Goal: Book appointment/travel/reservation

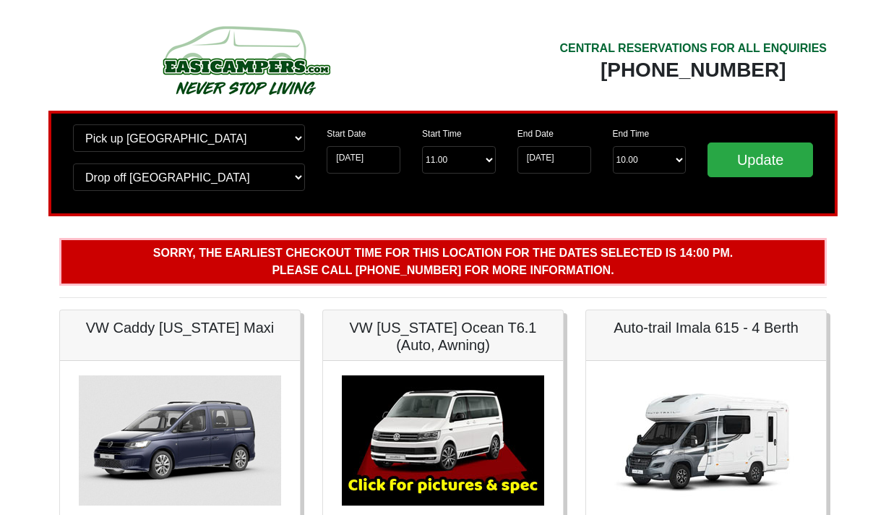
scroll to position [24, 0]
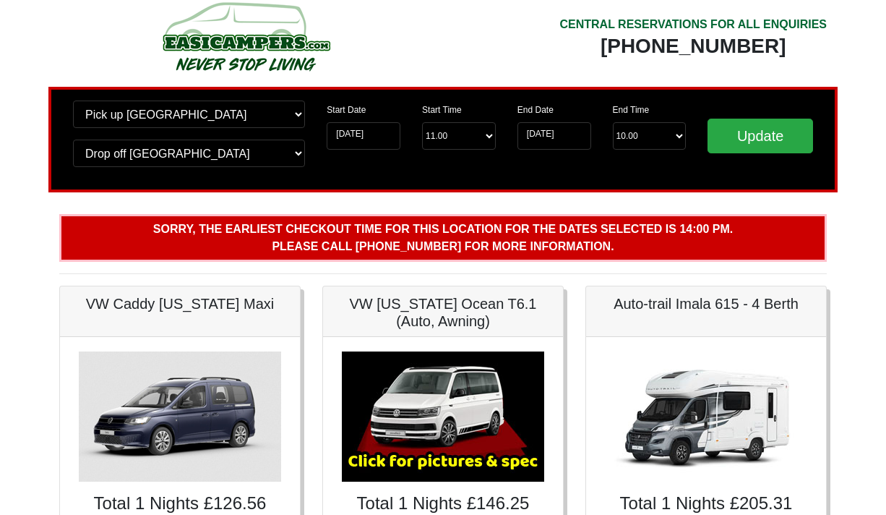
click at [497, 134] on div "Start Time Start Time 11.00 -------- 11.00 am (Saturday & Sunday Only) 12.00 pm…" at bounding box center [458, 130] width 95 height 61
click at [489, 135] on select "Start Time 11.00 -------- 11.00 am (Saturday & Sunday Only) 12.00 pm (Saturday)…" at bounding box center [459, 135] width 74 height 27
select select "14.00"
click at [422, 122] on select "Start Time 11.00 -------- 11.00 am (Saturday & Sunday Only) 12.00 pm (Saturday)…" at bounding box center [459, 135] width 74 height 27
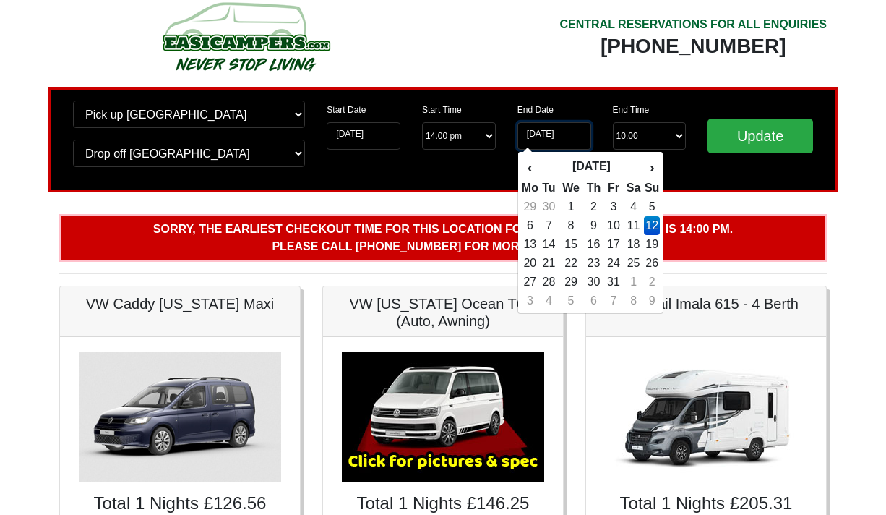
click at [551, 141] on input "[DATE]" at bounding box center [555, 135] width 74 height 27
click at [671, 127] on select "End Time 10.00 -------- 08.00 am 09.00 am 10.00 am 11.00 am (Sunday Only)" at bounding box center [650, 135] width 74 height 27
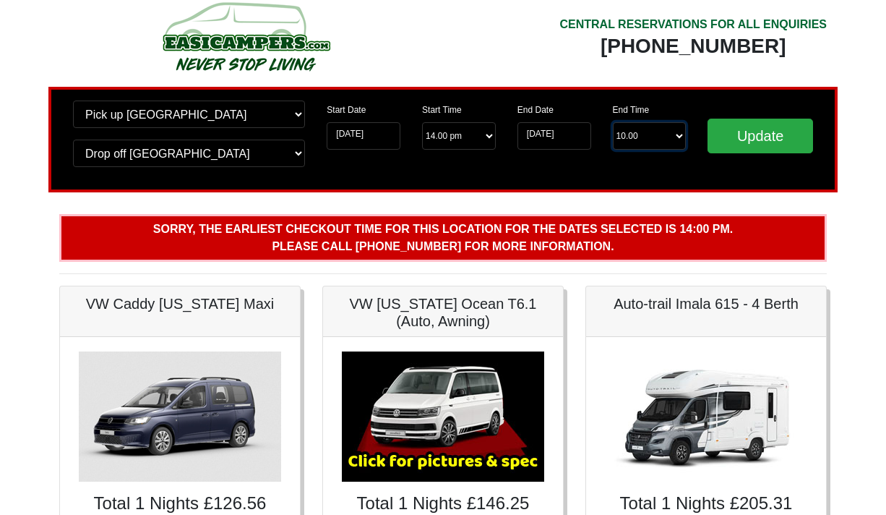
click at [657, 138] on select "End Time 10.00 -------- 08.00 am 09.00 am 10.00 am 11.00 am (Sunday Only)" at bounding box center [650, 135] width 74 height 27
select select "11.00"
click at [613, 122] on select "End Time 10.00 -------- 08.00 am 09.00 am 10.00 am 11.00 am (Sunday Only)" at bounding box center [650, 135] width 74 height 27
click at [738, 141] on input "Update" at bounding box center [761, 136] width 106 height 35
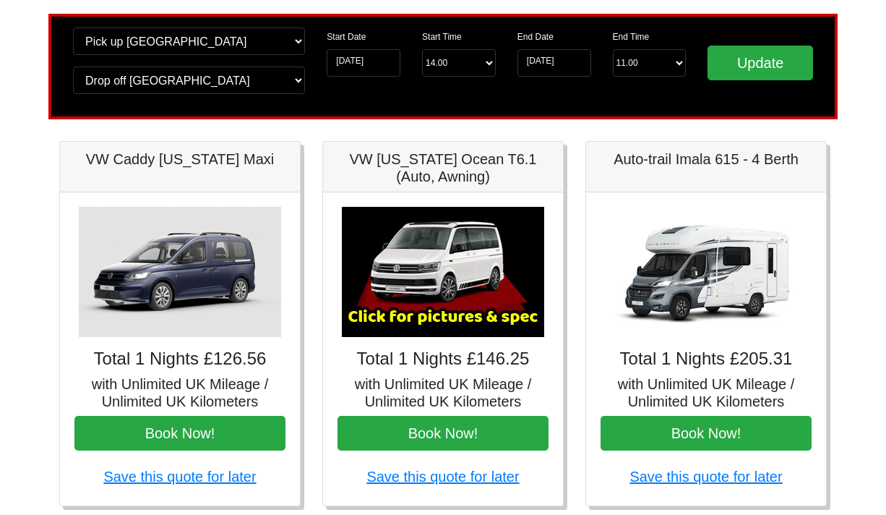
scroll to position [96, 0]
